Goal: Information Seeking & Learning: Learn about a topic

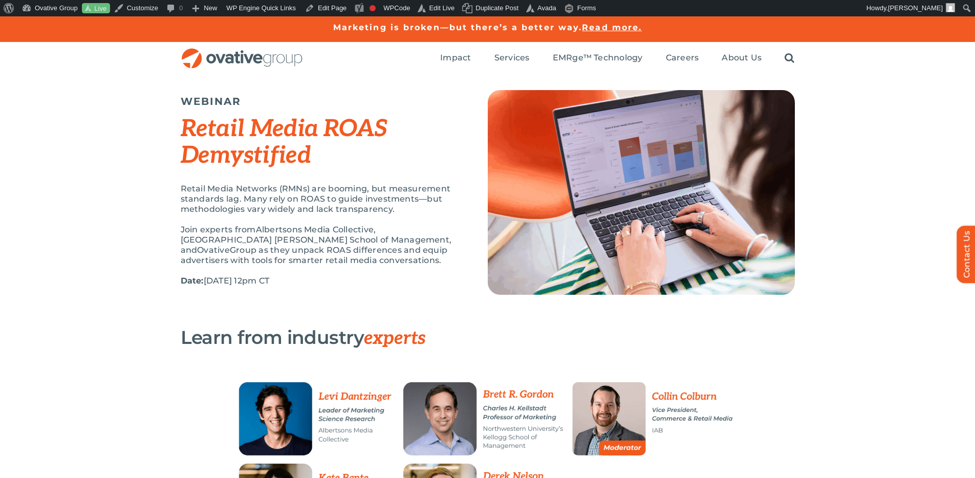
click at [393, 219] on div "Retail Media Networks (RMNs) are booming, but measurement standards lag. Many r…" at bounding box center [322, 240] width 282 height 113
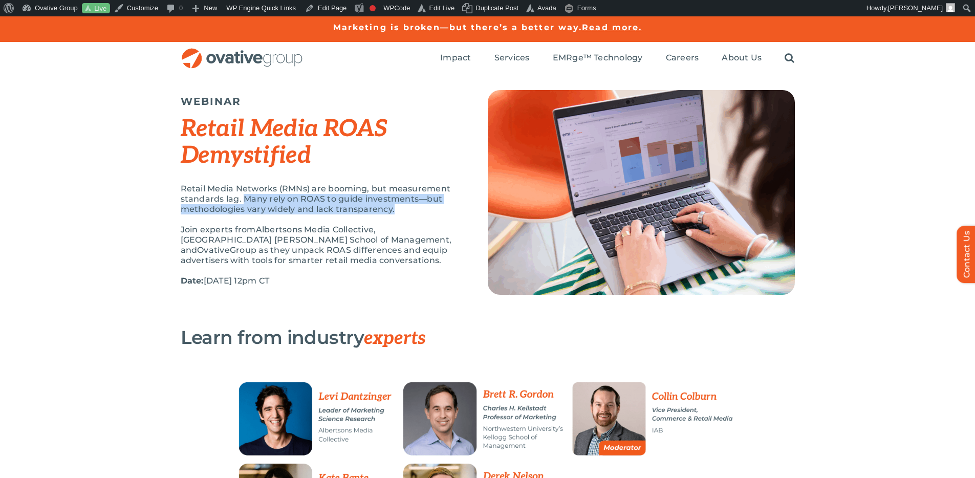
drag, startPoint x: 399, startPoint y: 208, endPoint x: 246, endPoint y: 197, distance: 154.0
click at [246, 197] on p "Retail Media Networks (RMNs) are booming, but measurement standards lag. Many r…" at bounding box center [322, 199] width 282 height 31
copy p "Many rely on ROAS to guide investments—but methodologies vary widely and lack t…"
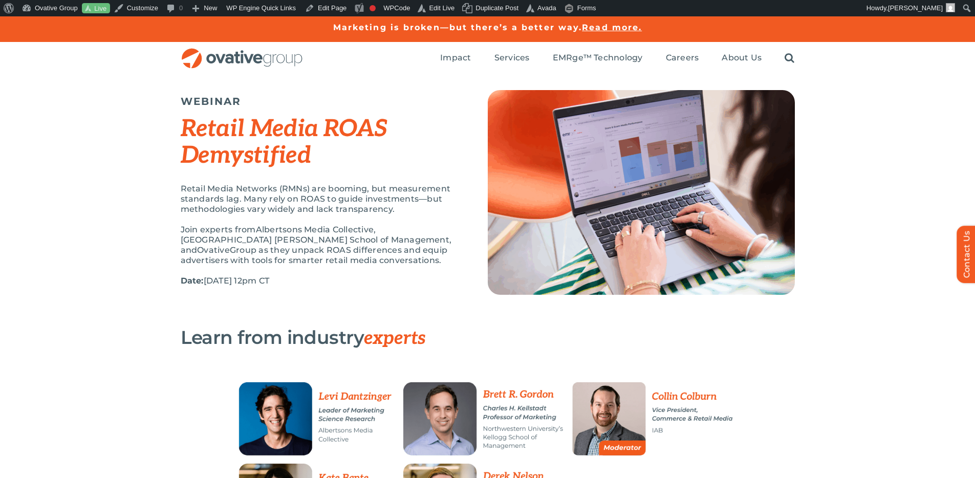
click at [435, 245] on span "Group as they unpack ROAS differences and equip advertisers with tools for smar…" at bounding box center [314, 255] width 267 height 20
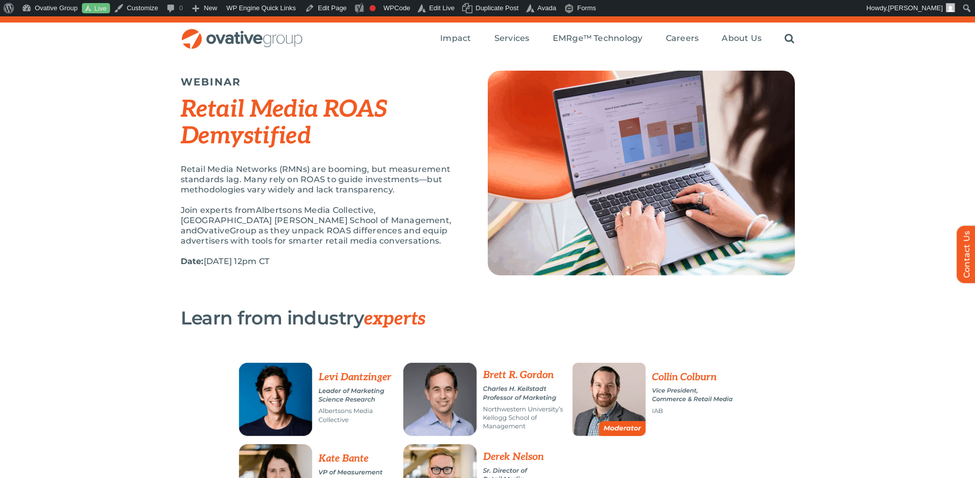
scroll to position [22, 0]
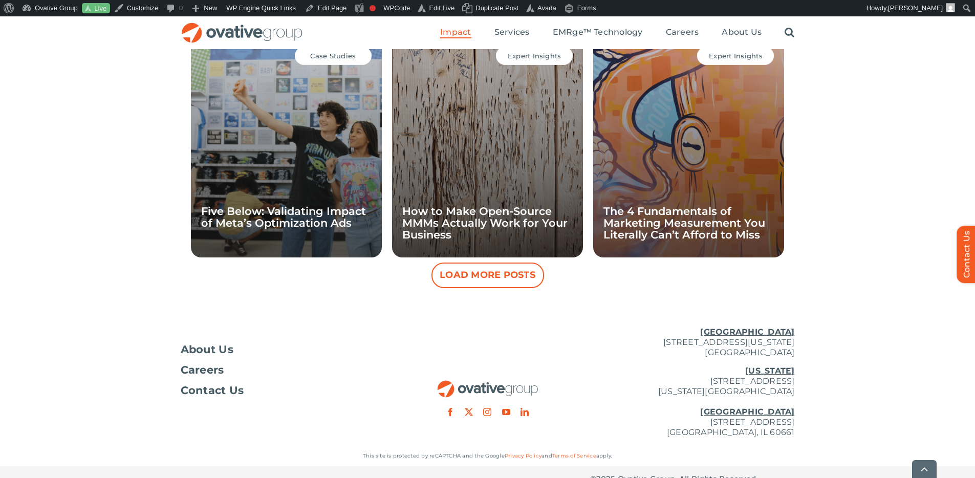
scroll to position [1014, 0]
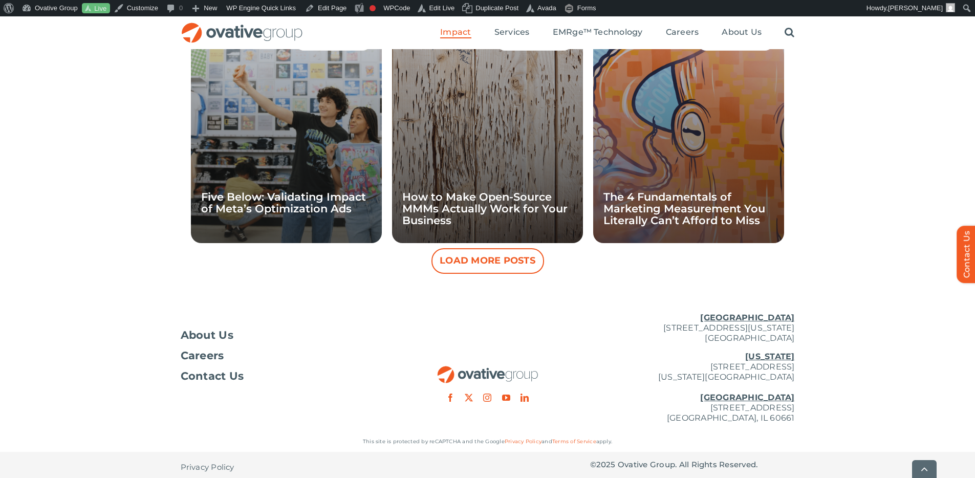
click at [510, 267] on button "Load More Posts" at bounding box center [488, 261] width 113 height 26
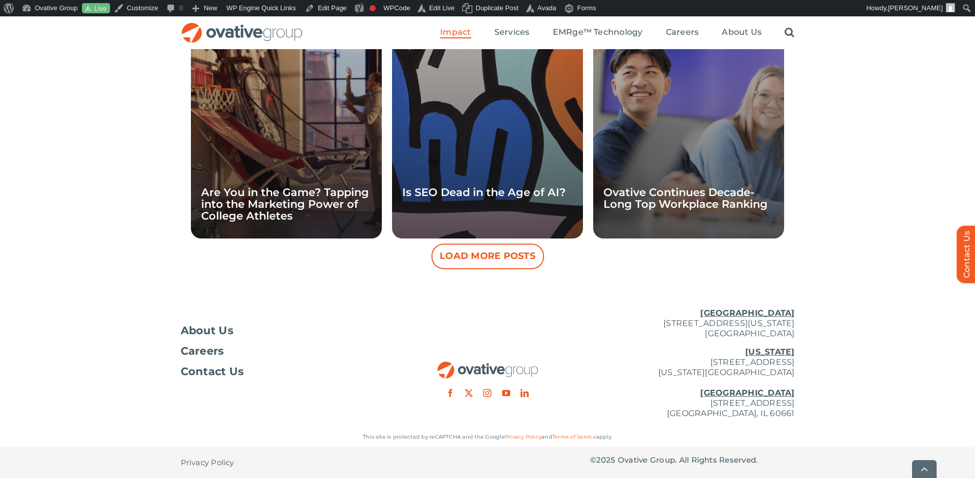
click at [527, 259] on button "Load More Posts" at bounding box center [488, 257] width 113 height 26
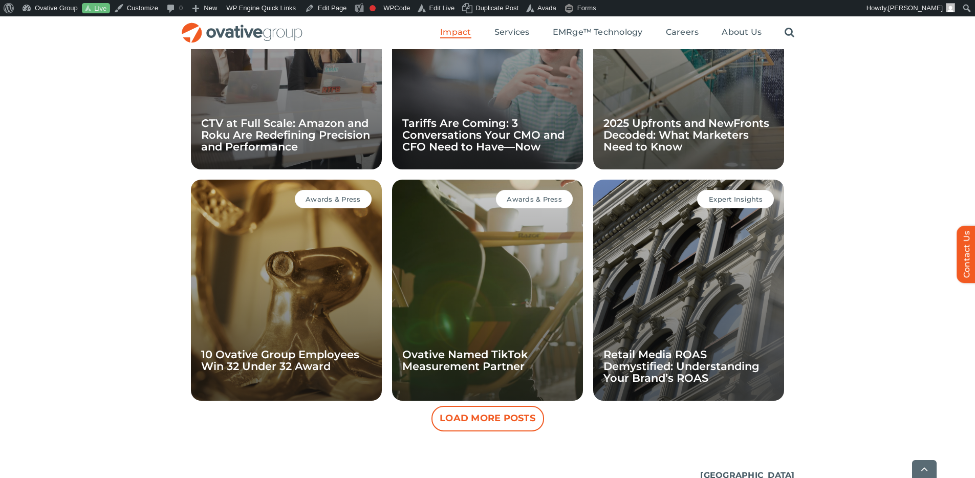
scroll to position [1810, 0]
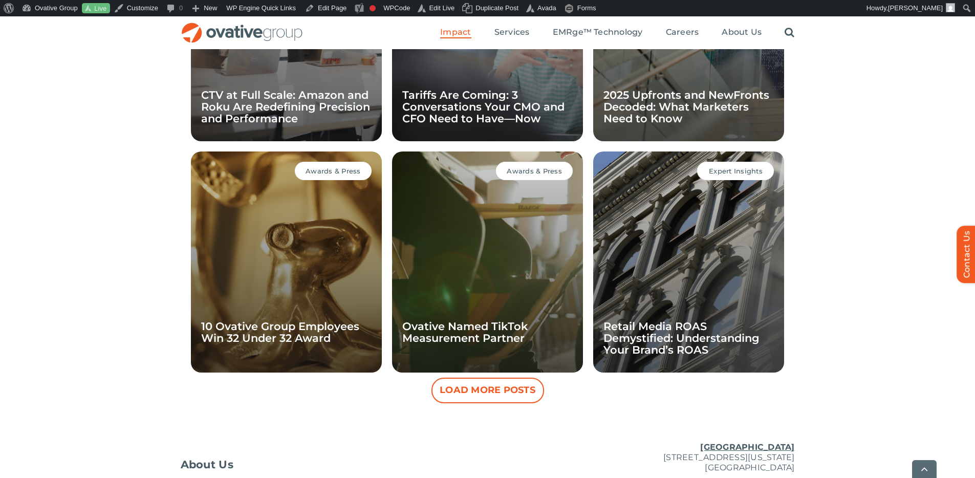
click at [676, 315] on div "Expert Insights Retail Media ROAS Demystified: Understanding Your Brand’s ROAS" at bounding box center [688, 262] width 191 height 221
click at [671, 324] on link "Retail Media ROAS Demystified: Understanding Your Brand’s ROAS" at bounding box center [682, 338] width 156 height 36
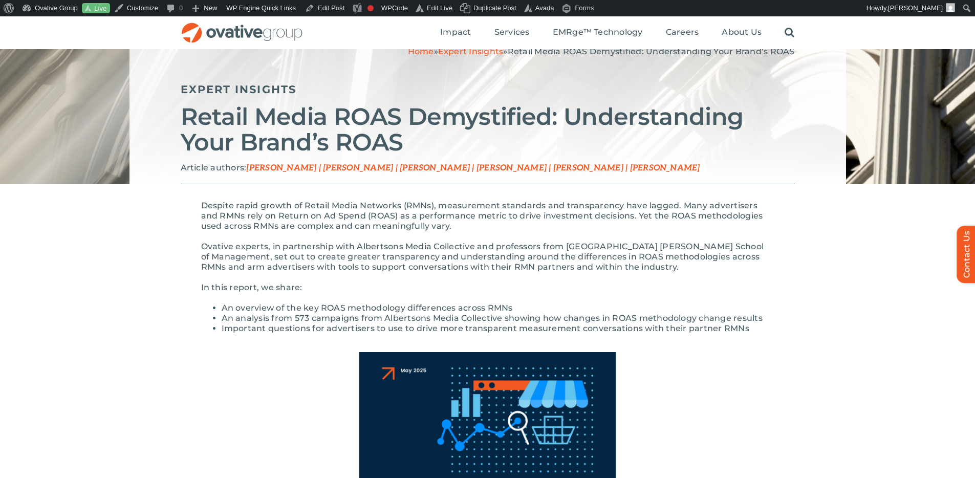
scroll to position [81, 0]
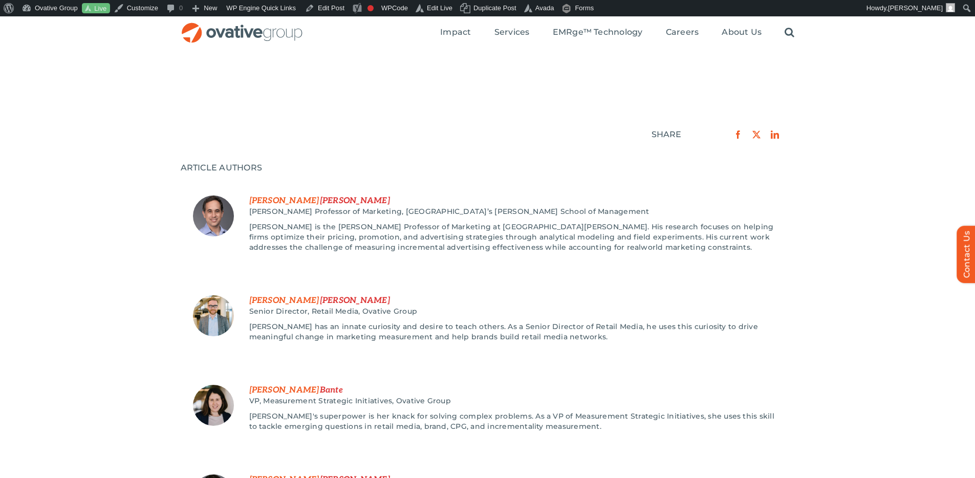
scroll to position [161, 0]
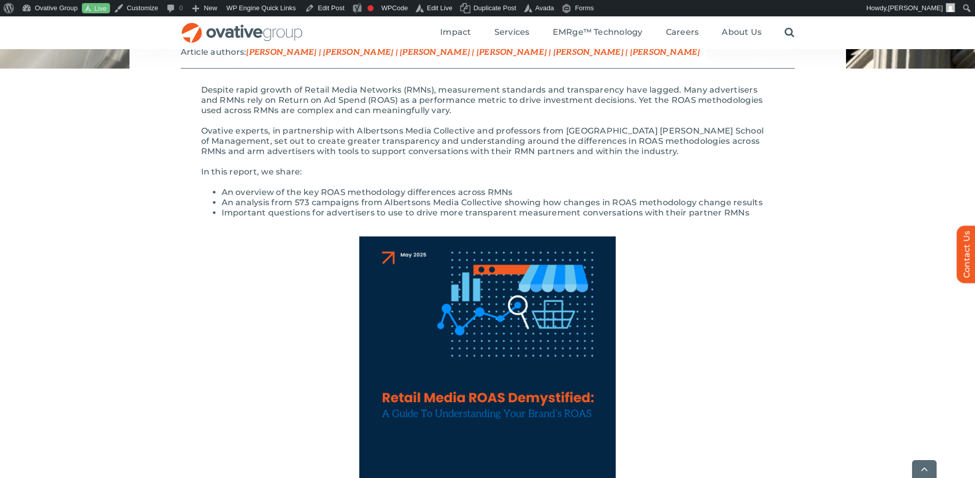
scroll to position [430, 0]
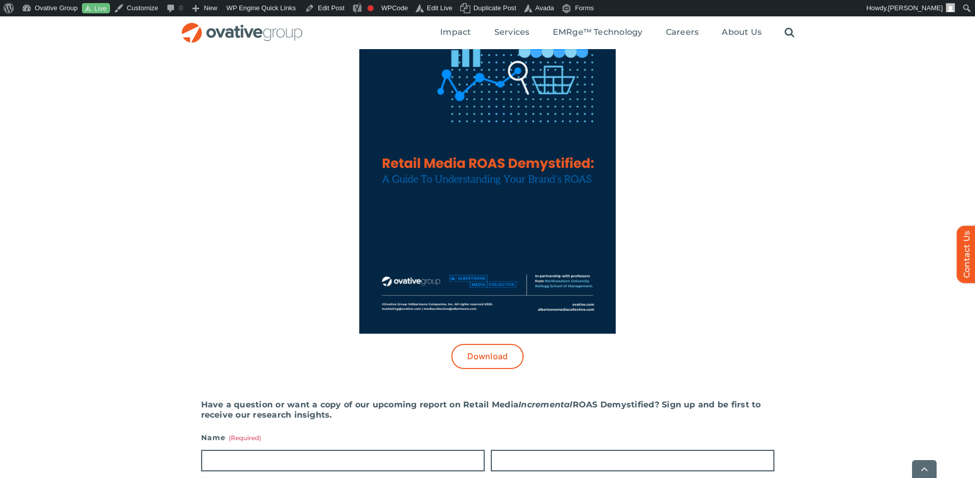
click at [503, 163] on img at bounding box center [487, 168] width 257 height 332
